Goal: Use online tool/utility: Use online tool/utility

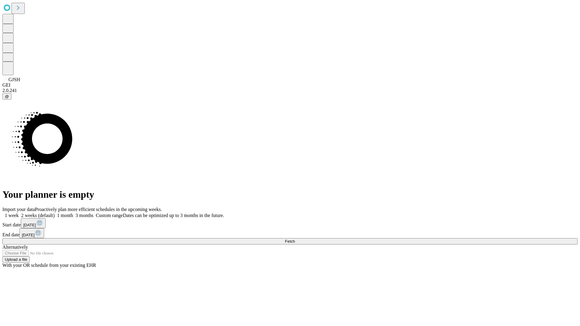
click at [295, 239] on span "Fetch" at bounding box center [290, 241] width 10 height 5
